Goal: Book appointment/travel/reservation

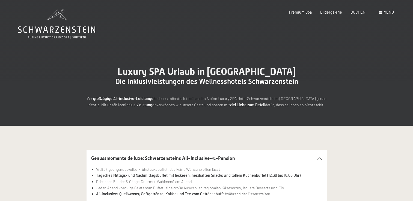
click at [353, 11] on span "BUCHEN" at bounding box center [357, 12] width 15 height 5
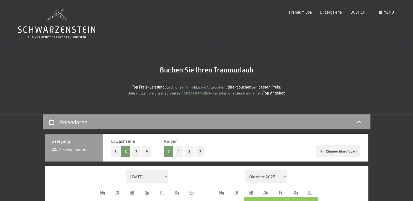
click at [193, 156] on button "2" at bounding box center [189, 151] width 9 height 11
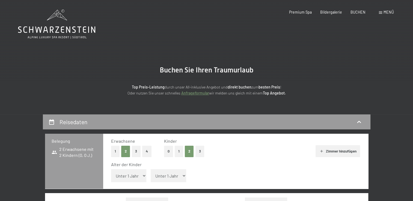
click at [130, 172] on select "Unter 1 Jahr 1 Jahr 2 Jahre 3 Jahre 4 Jahre 5 Jahre 6 Jahre 7 Jahre 8 Jahre 9 J…" at bounding box center [128, 176] width 35 height 13
select select "10"
click at [111, 170] on select "Unter 1 Jahr 1 Jahr 2 Jahre 3 Jahre 4 Jahre 5 Jahre 6 Jahre 7 Jahre 8 Jahre 9 J…" at bounding box center [128, 176] width 35 height 13
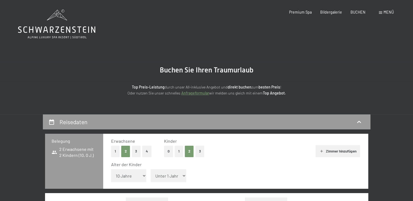
click at [174, 179] on select "Unter 1 Jahr 1 Jahr 2 Jahre 3 Jahre 4 Jahre 5 Jahre 6 Jahre 7 Jahre 8 Jahre 9 J…" at bounding box center [168, 176] width 35 height 13
select select "16"
click at [151, 170] on select "Unter 1 Jahr 1 Jahr 2 Jahre 3 Jahre 4 Jahre 5 Jahre 6 Jahre 7 Jahre 8 Jahre 9 J…" at bounding box center [168, 176] width 35 height 13
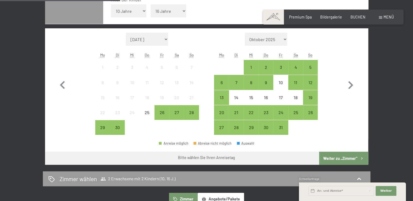
scroll to position [170, 0]
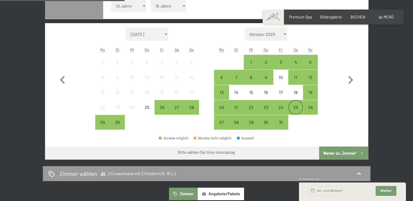
click at [298, 105] on div "25" at bounding box center [296, 112] width 14 height 14
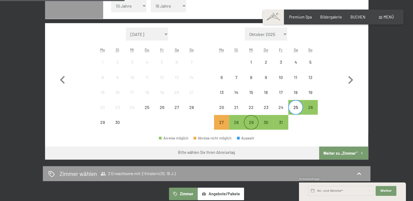
click at [248, 125] on div "29" at bounding box center [251, 127] width 14 height 14
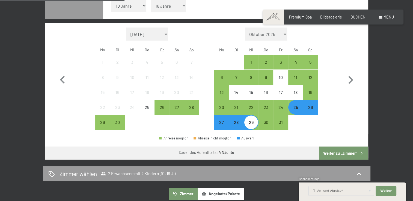
click at [335, 151] on button "Weiter zu „Zimmer“" at bounding box center [343, 153] width 49 height 13
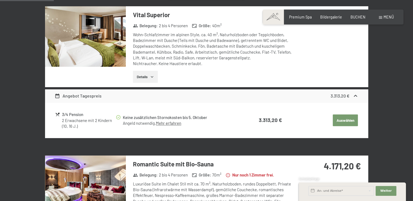
scroll to position [115, 0]
